Goal: Task Accomplishment & Management: Complete application form

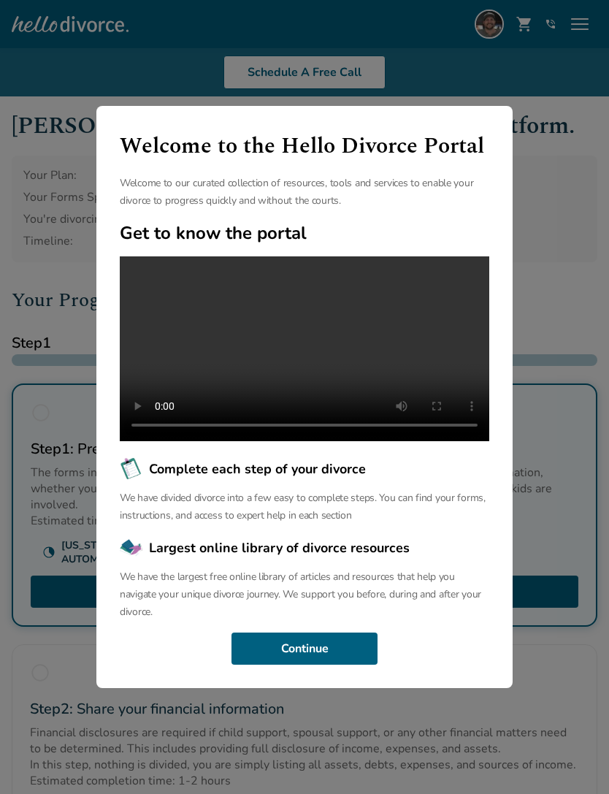
click at [331, 664] on button "Continue" at bounding box center [304, 648] width 146 height 32
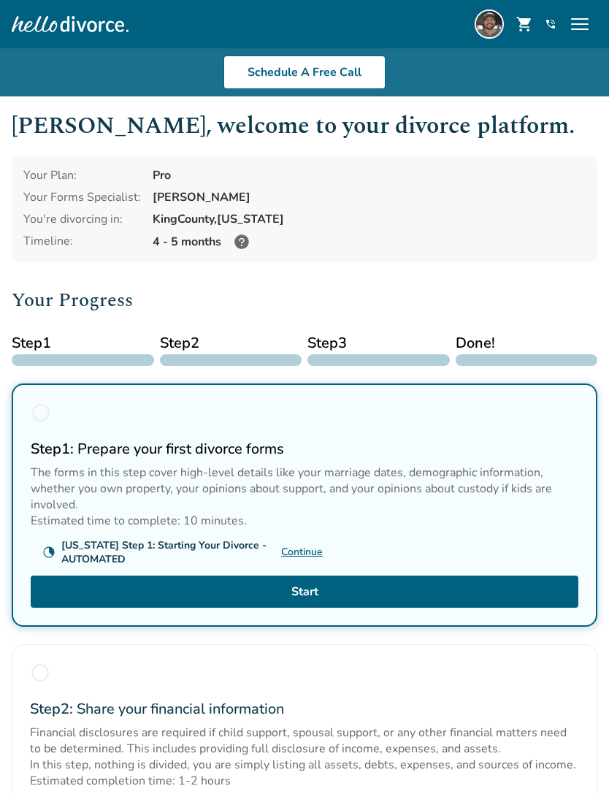
click at [475, 23] on img at bounding box center [489, 23] width 29 height 29
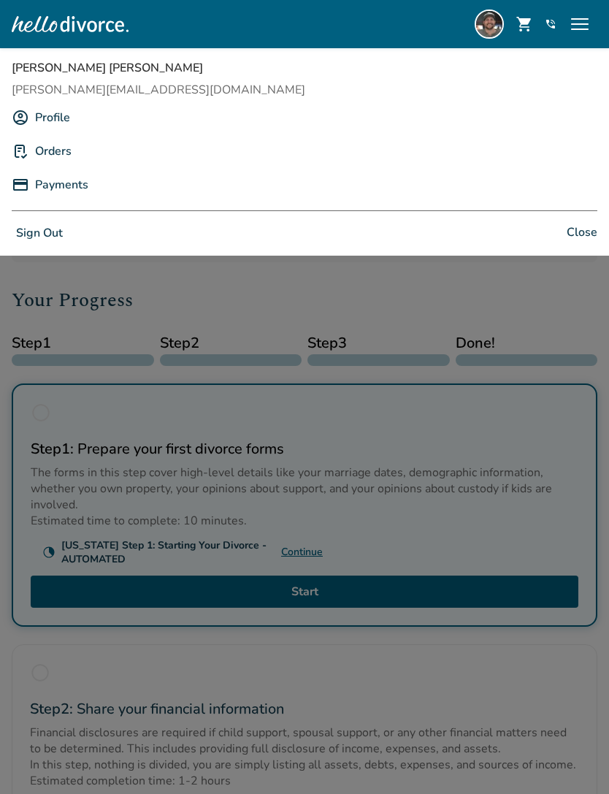
click at [64, 185] on link "Payments" at bounding box center [61, 185] width 53 height 28
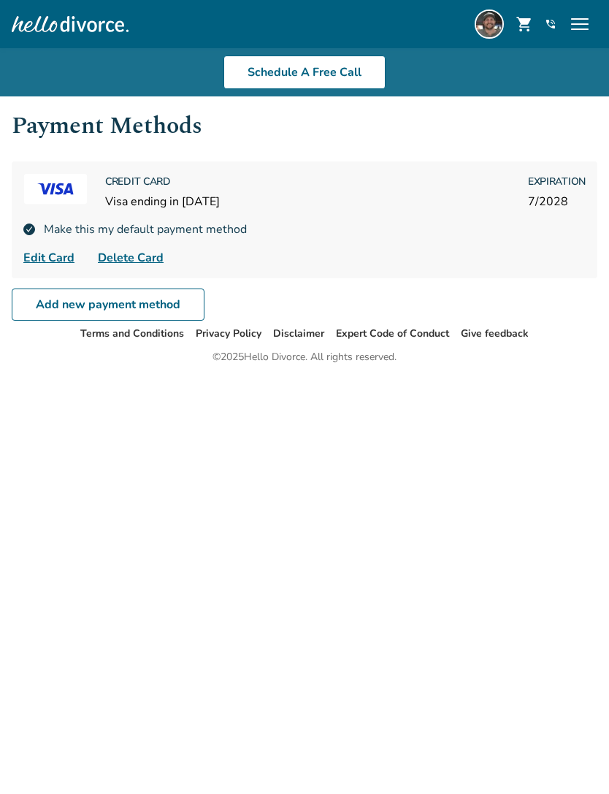
click at [495, 20] on img at bounding box center [489, 23] width 29 height 29
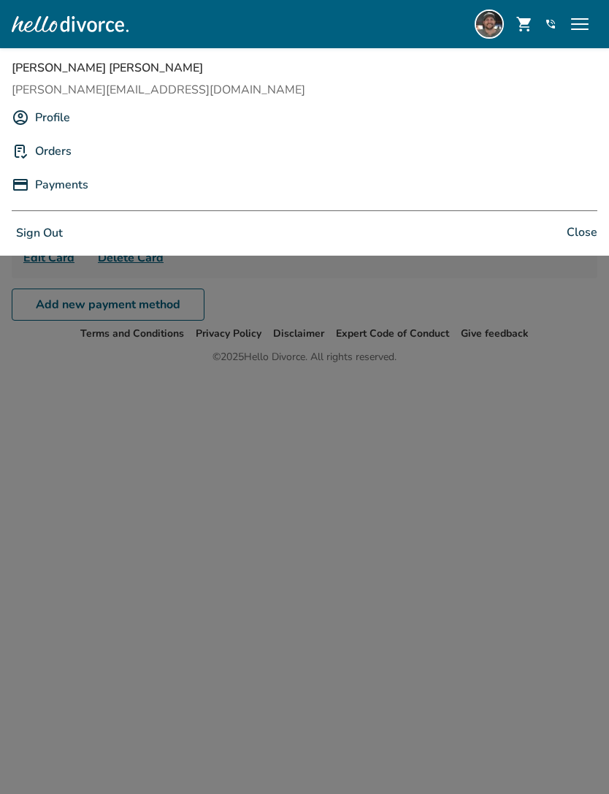
click at [50, 146] on link "Orders" at bounding box center [53, 151] width 37 height 28
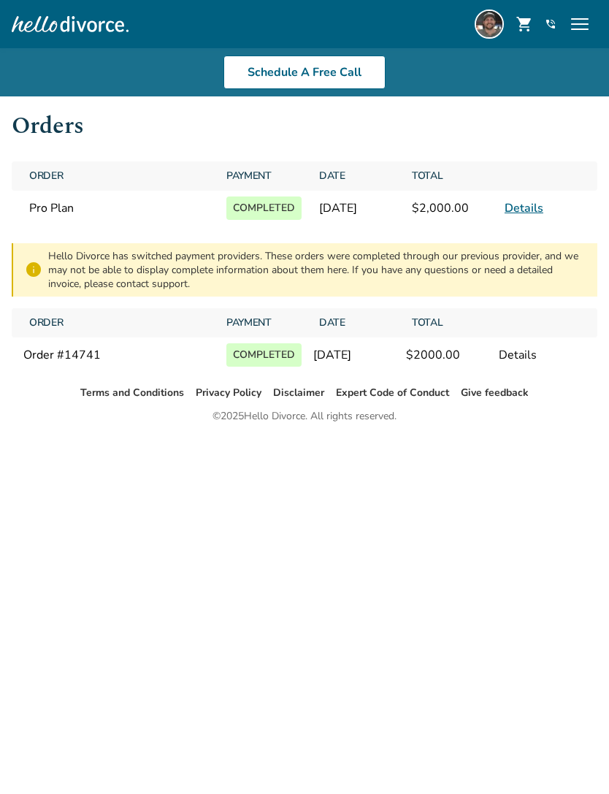
click at [583, 23] on span "menu" at bounding box center [579, 23] width 23 height 23
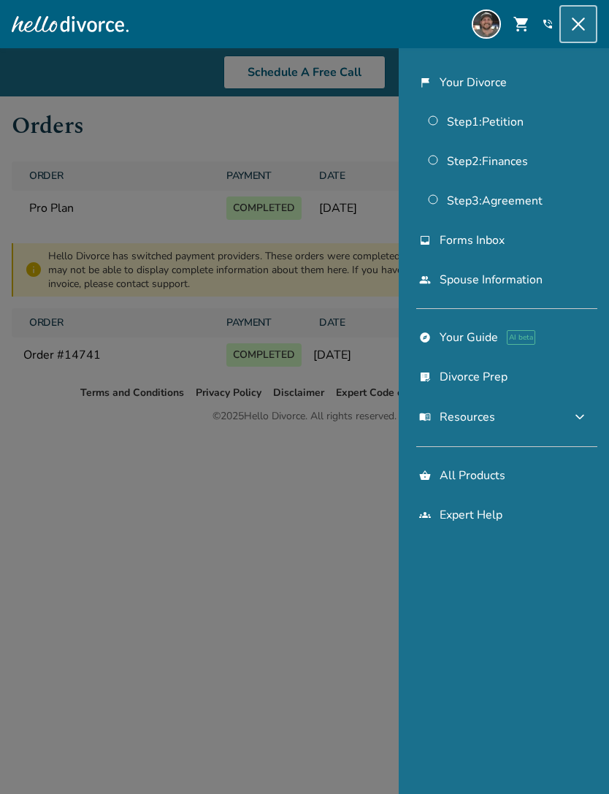
click at [486, 83] on link "flag_2 Your Divorce" at bounding box center [503, 83] width 187 height 34
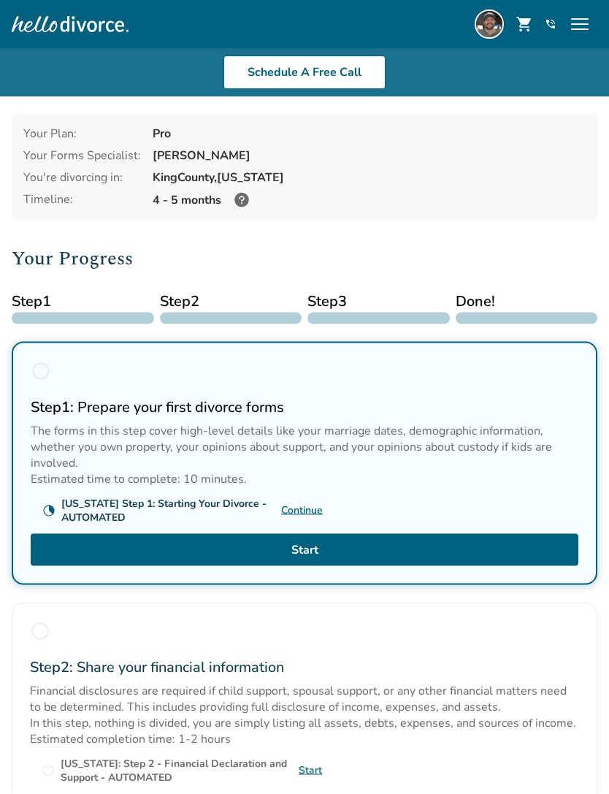
scroll to position [43, 0]
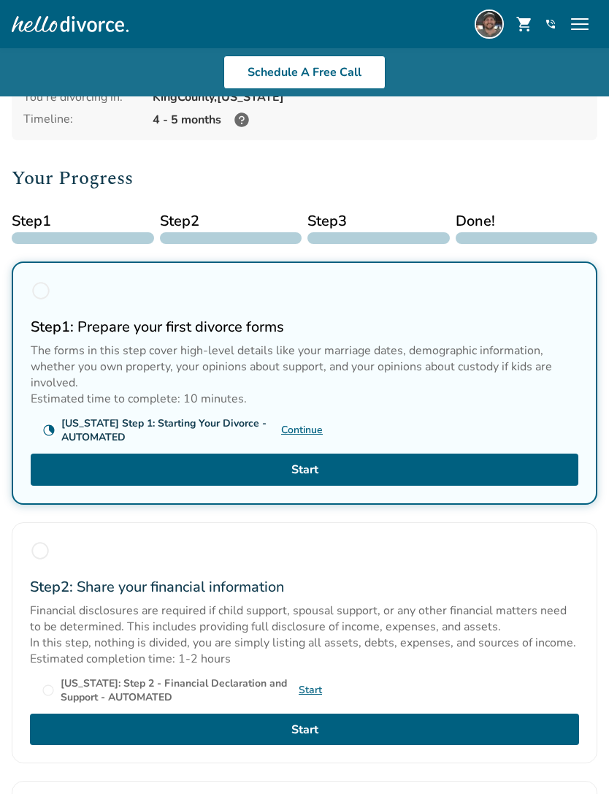
click at [366, 475] on link "Start" at bounding box center [305, 469] width 548 height 32
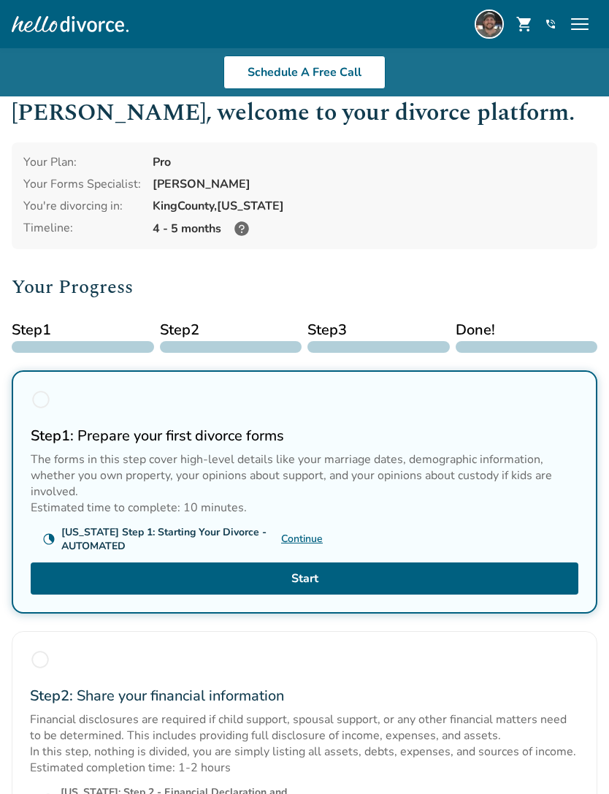
scroll to position [16, 0]
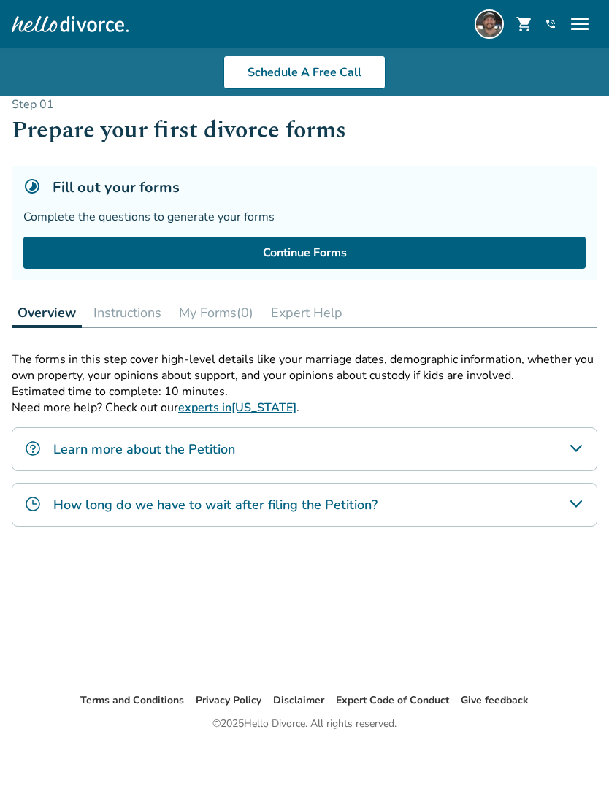
click at [440, 248] on link "Continue Forms" at bounding box center [304, 253] width 562 height 32
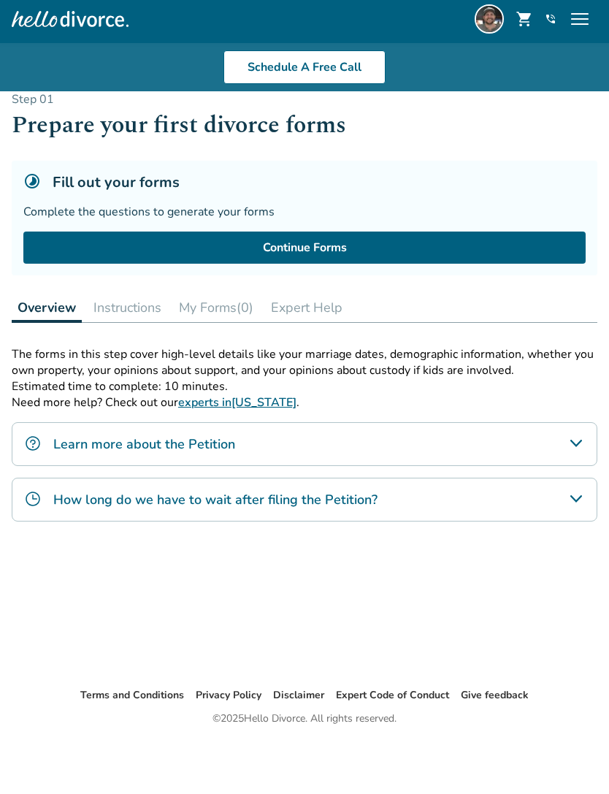
scroll to position [0, 0]
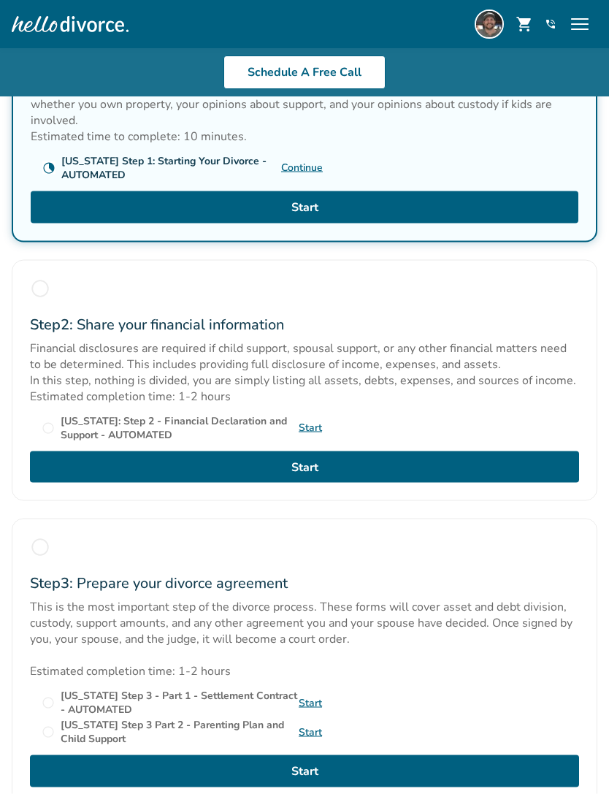
scroll to position [411, 0]
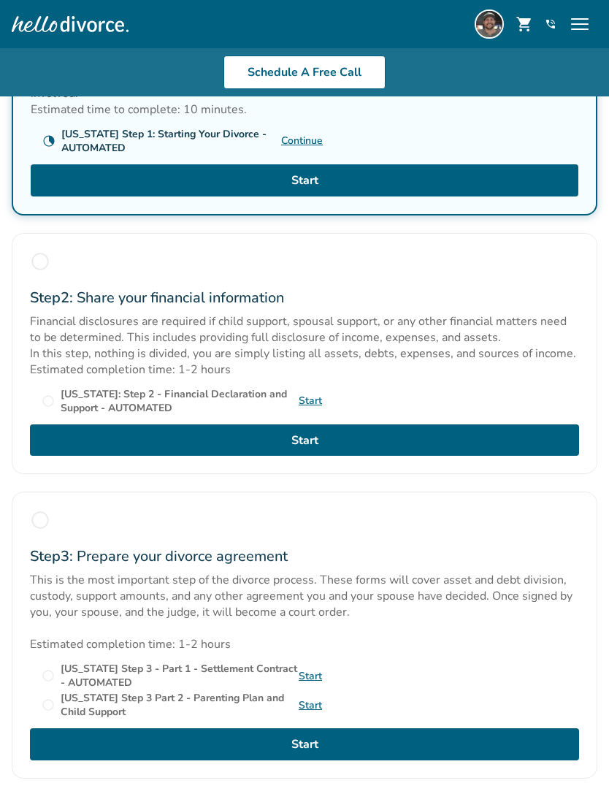
click at [484, 451] on link "Start" at bounding box center [304, 440] width 549 height 32
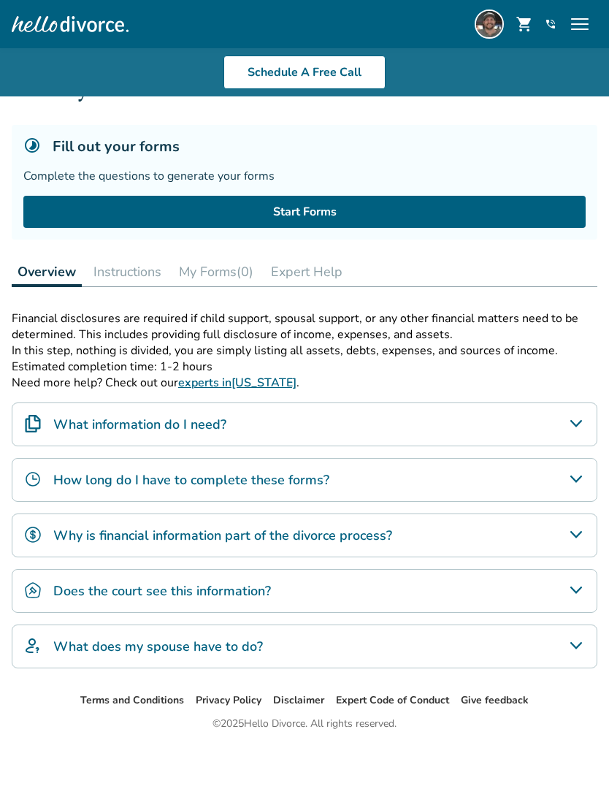
scroll to position [14, 0]
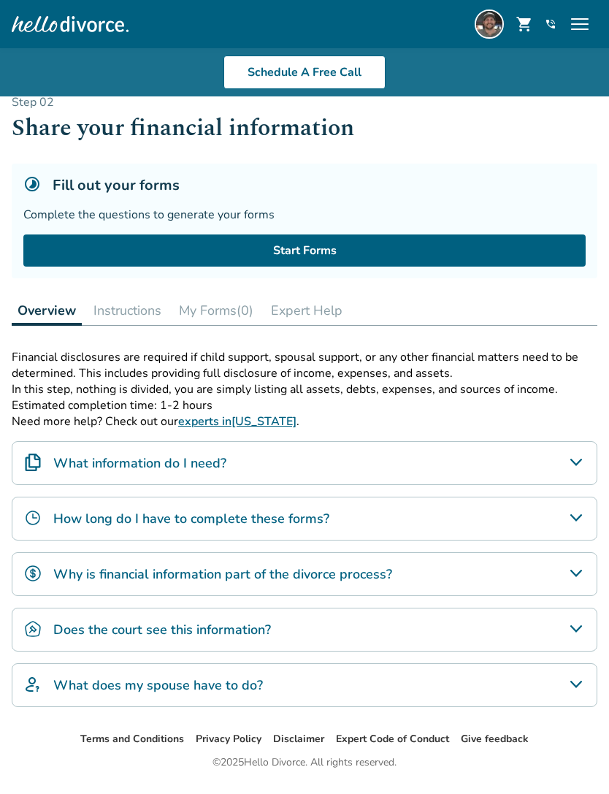
click at [136, 239] on link "Start Forms" at bounding box center [304, 250] width 562 height 32
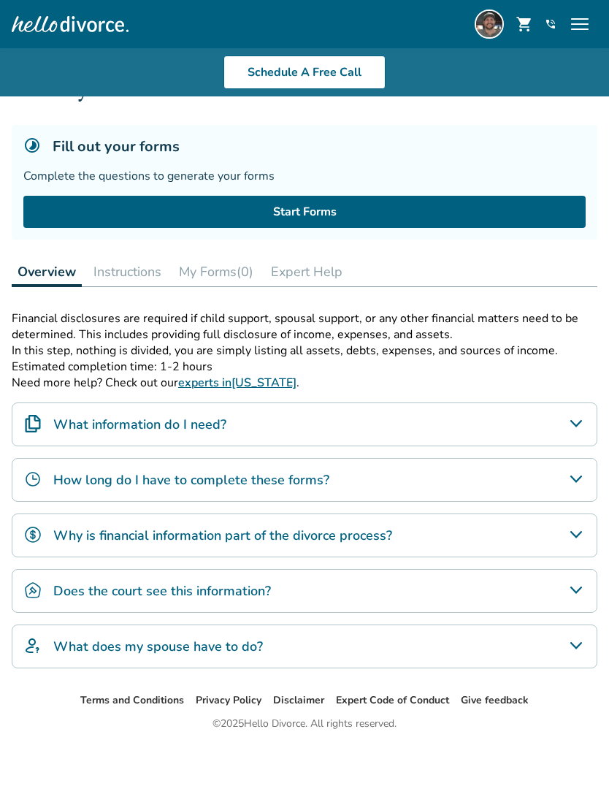
click at [134, 261] on button "Instructions" at bounding box center [128, 271] width 80 height 29
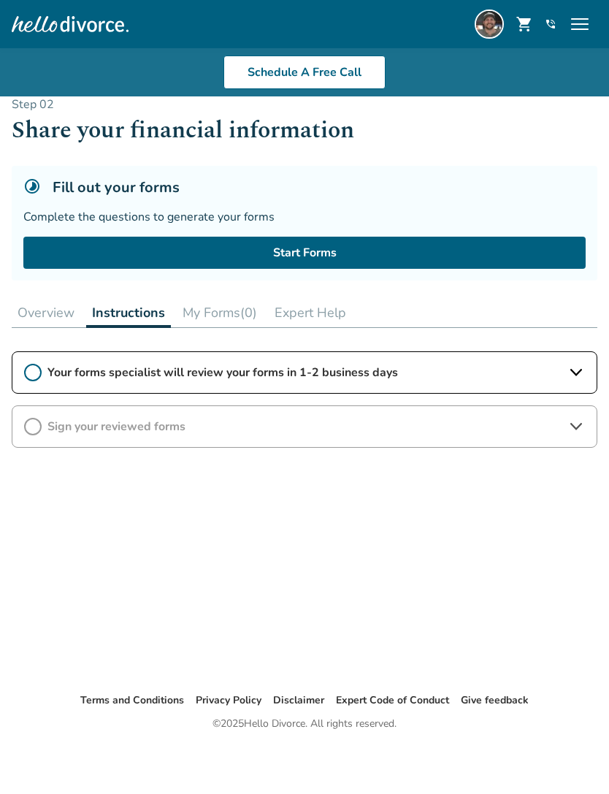
click at [572, 370] on icon at bounding box center [576, 372] width 12 height 7
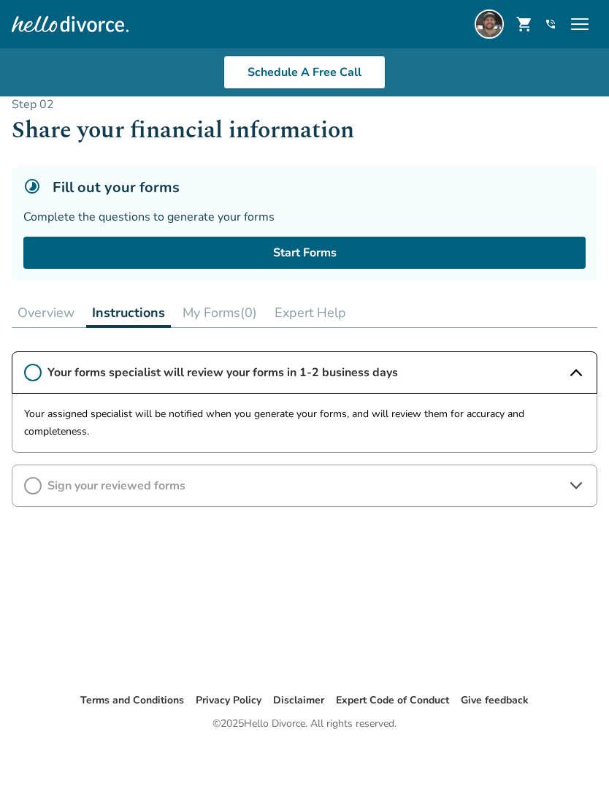
click at [574, 370] on icon at bounding box center [576, 373] width 18 height 18
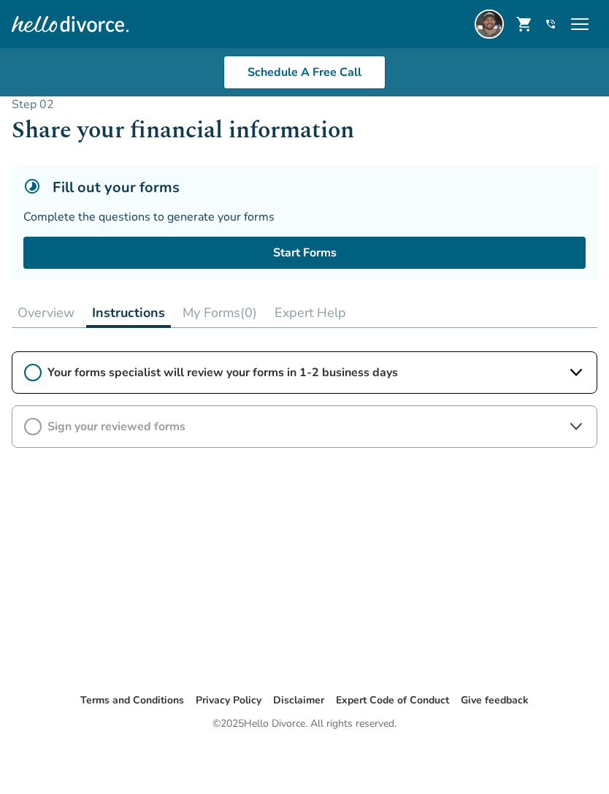
click at [85, 248] on link "Start Forms" at bounding box center [304, 253] width 562 height 32
